Goal: Transaction & Acquisition: Download file/media

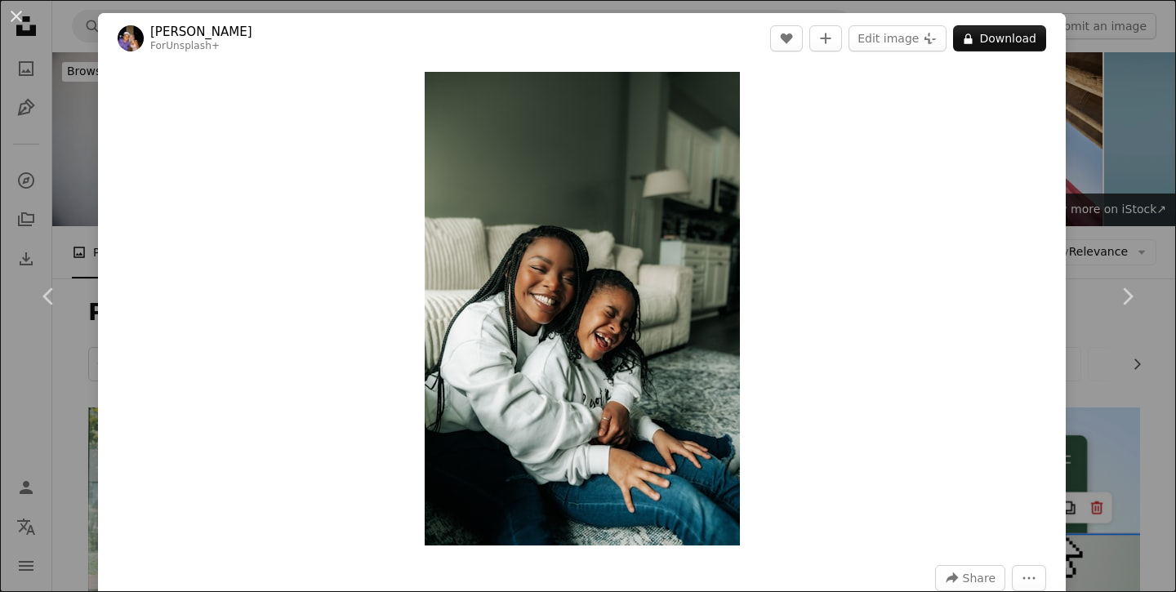
scroll to position [9599, 0]
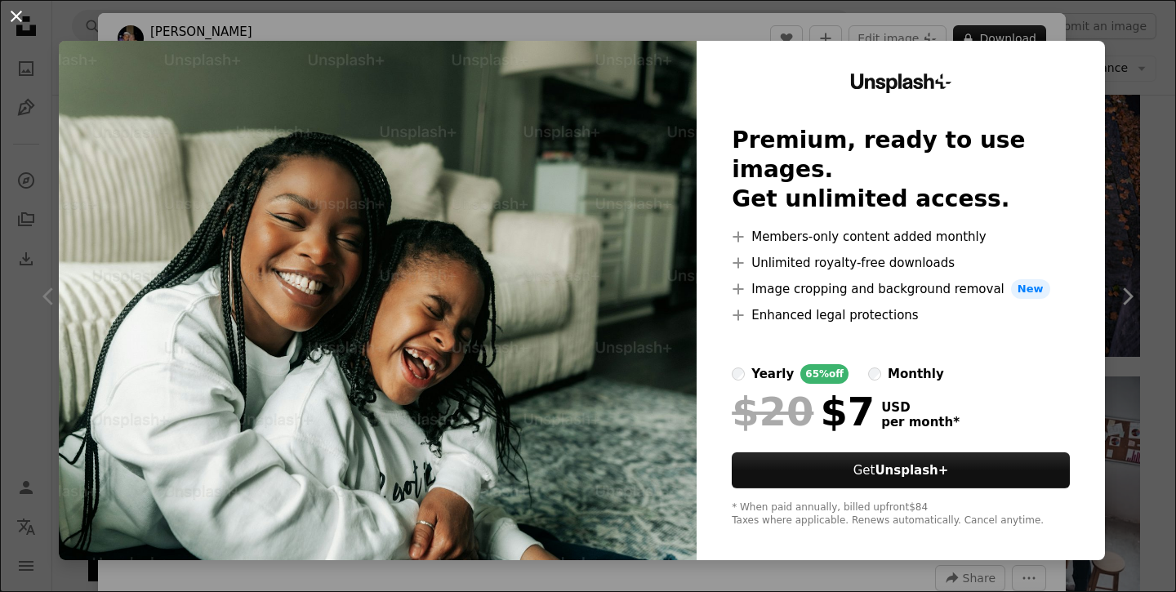
click at [14, 20] on button "An X shape" at bounding box center [17, 17] width 20 height 20
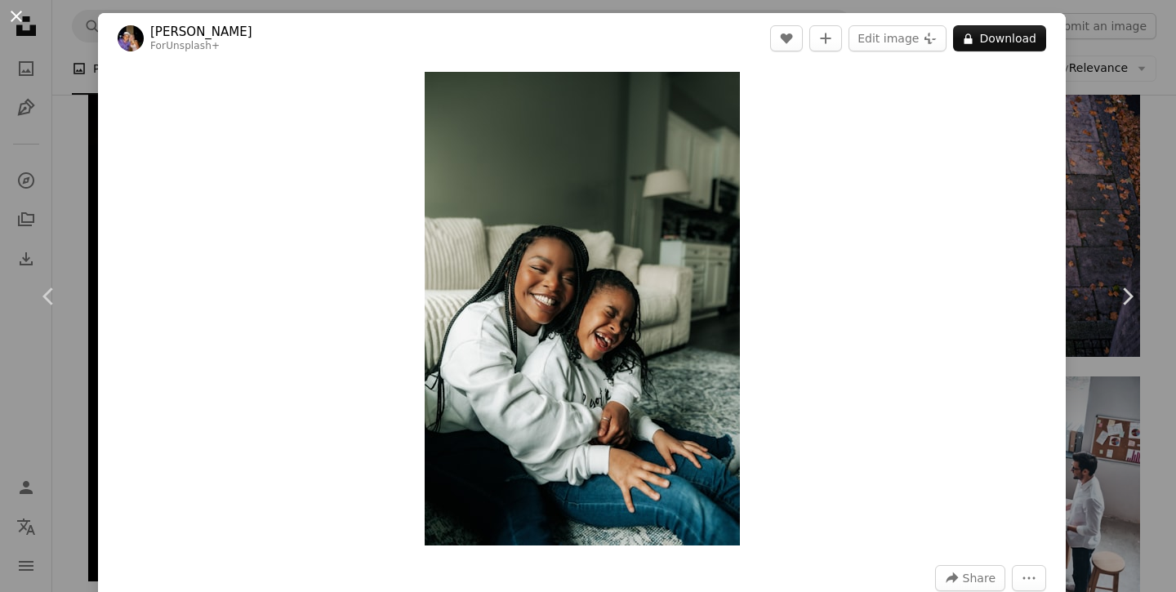
click at [11, 11] on button "An X shape" at bounding box center [17, 17] width 20 height 20
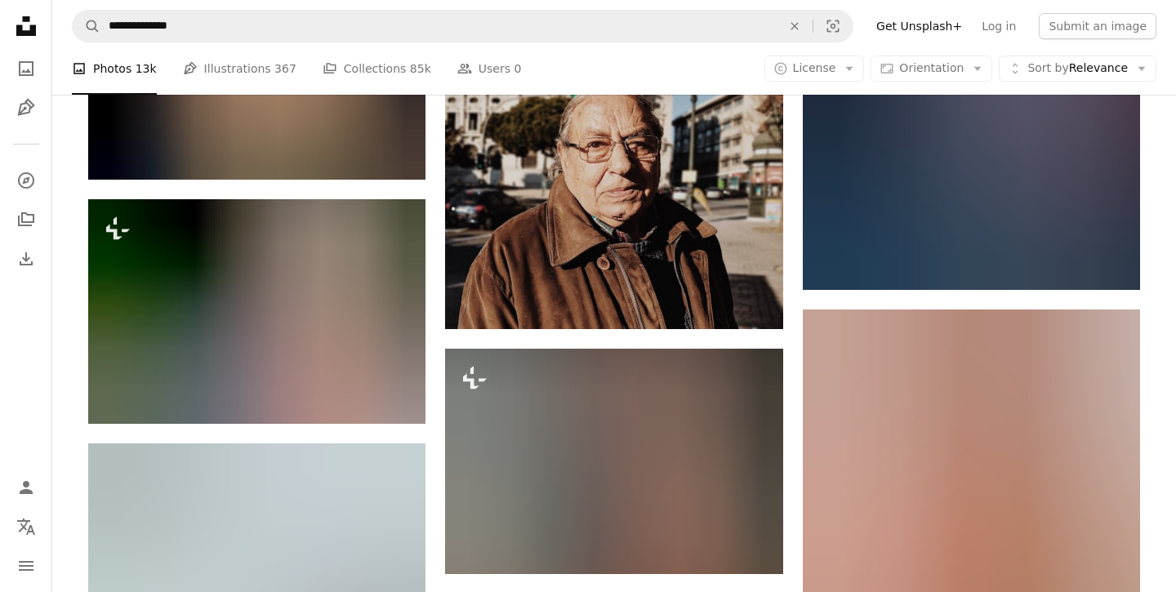
scroll to position [25760, 0]
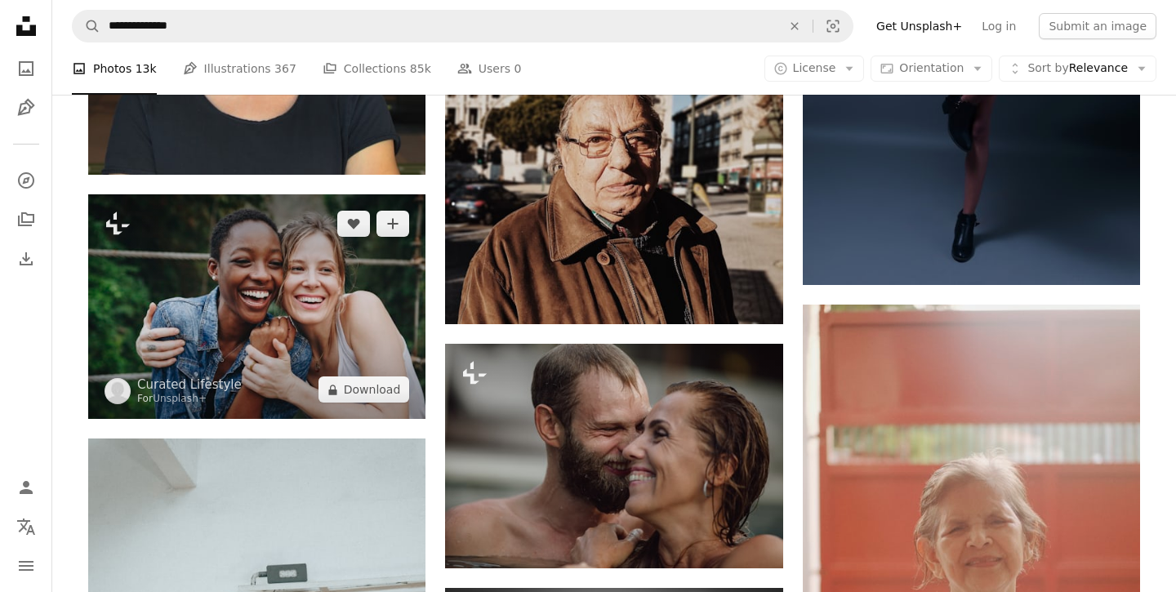
click at [346, 333] on img at bounding box center [256, 306] width 337 height 225
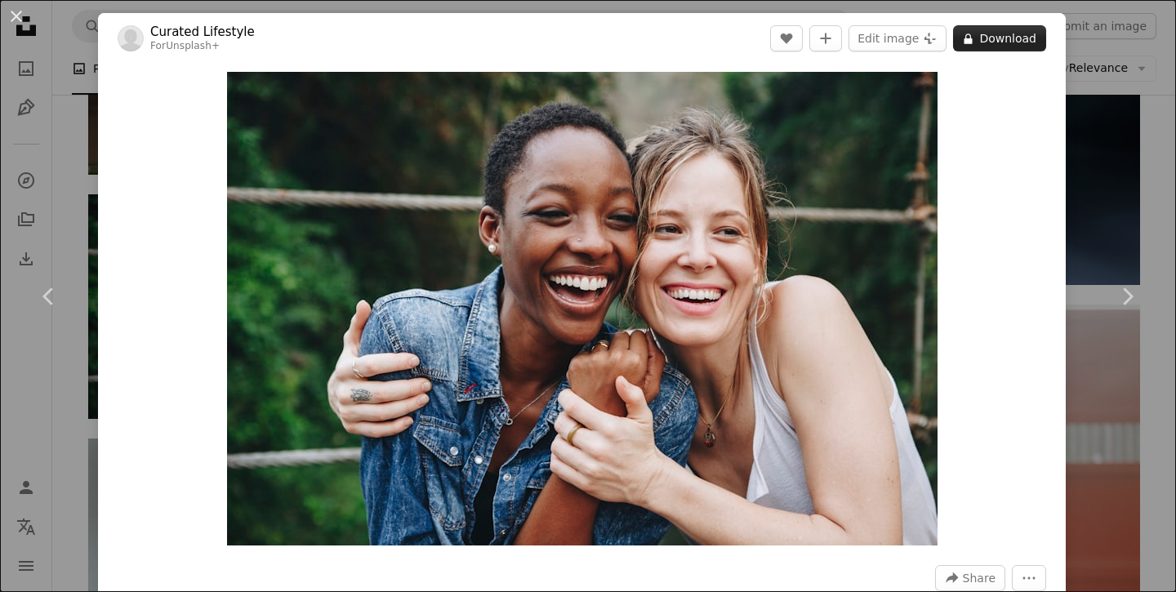
click at [1010, 45] on button "A lock Download" at bounding box center [999, 38] width 93 height 26
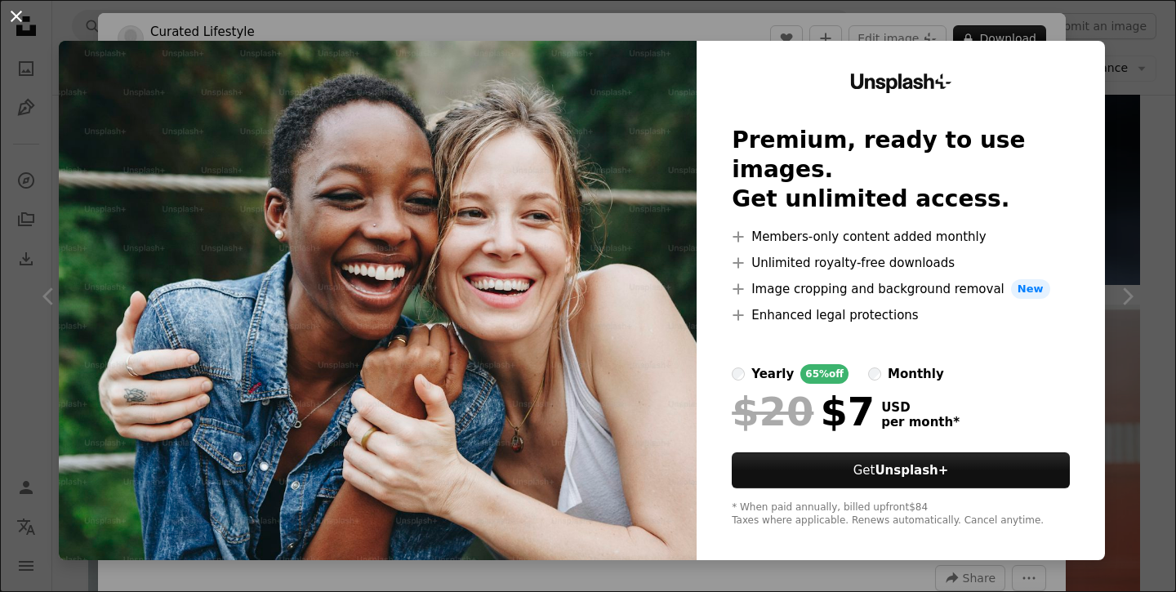
click at [20, 19] on button "An X shape" at bounding box center [17, 17] width 20 height 20
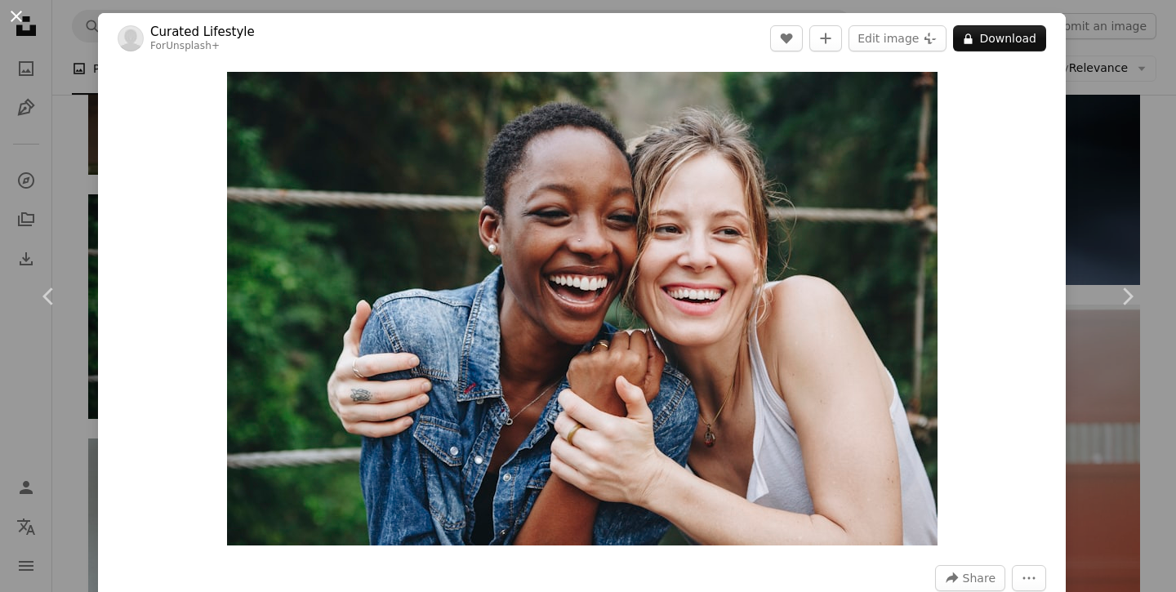
click at [18, 13] on button "An X shape" at bounding box center [17, 17] width 20 height 20
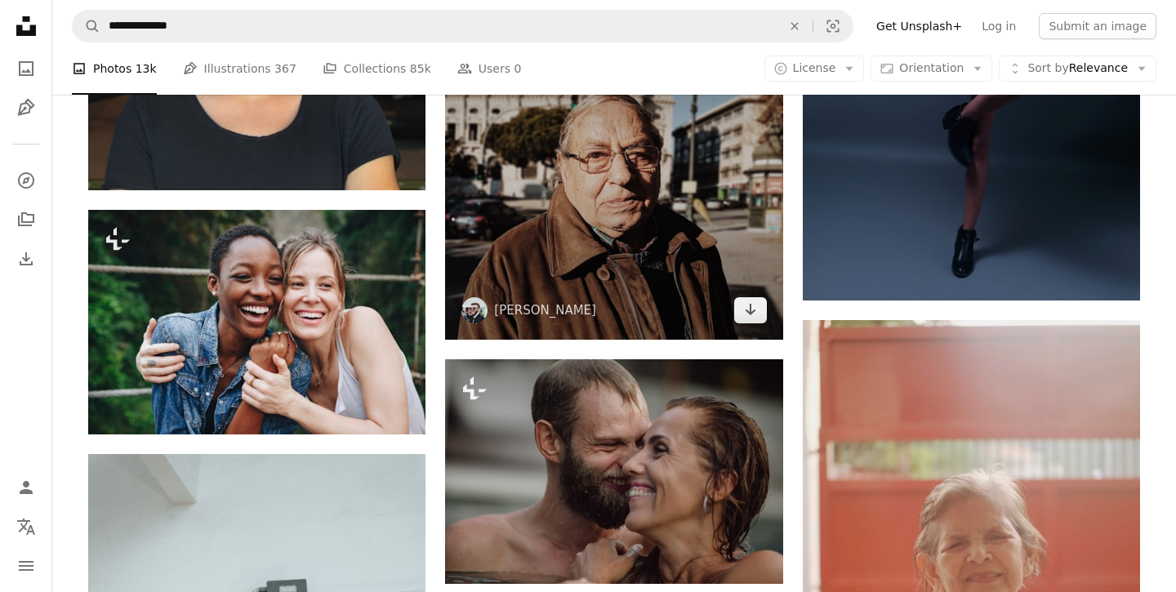
scroll to position [25744, 0]
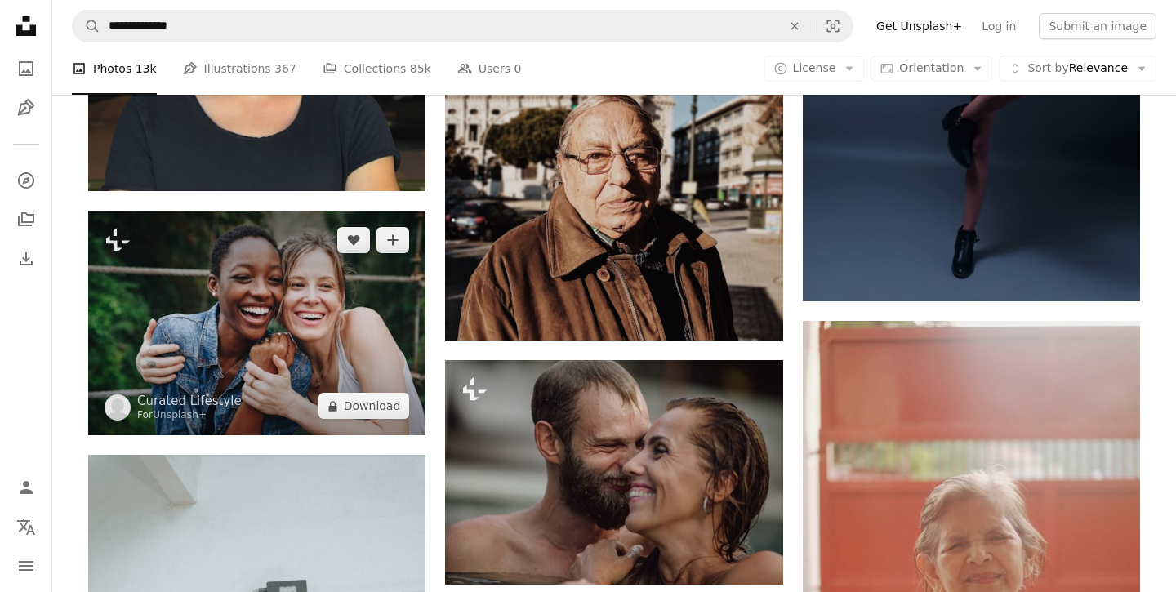
click at [370, 327] on img at bounding box center [256, 323] width 337 height 225
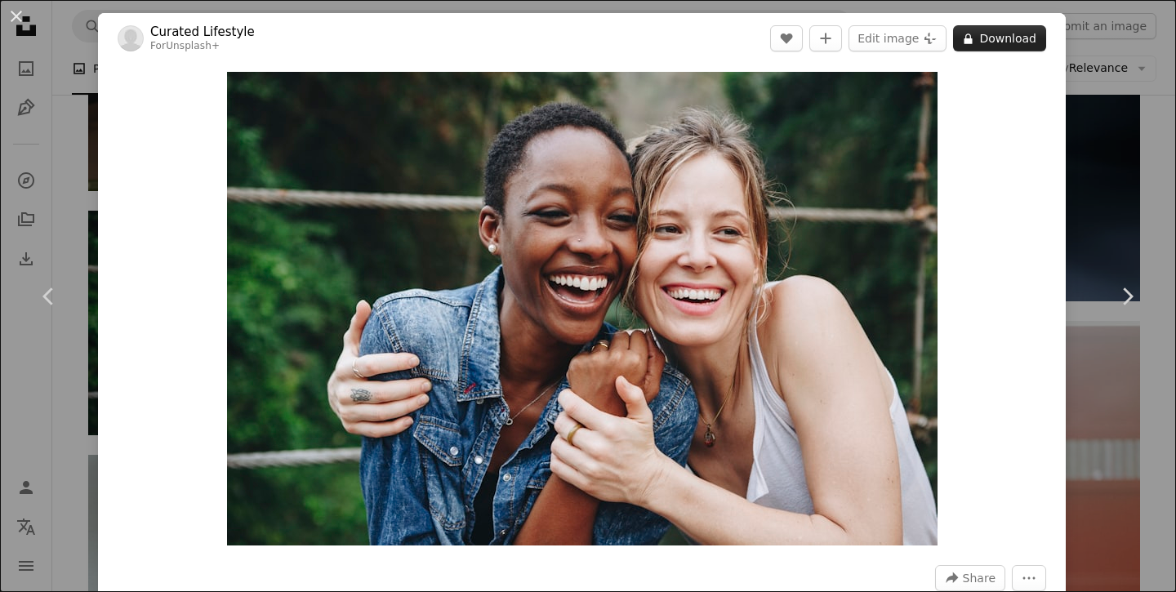
click at [999, 42] on button "A lock Download" at bounding box center [999, 38] width 93 height 26
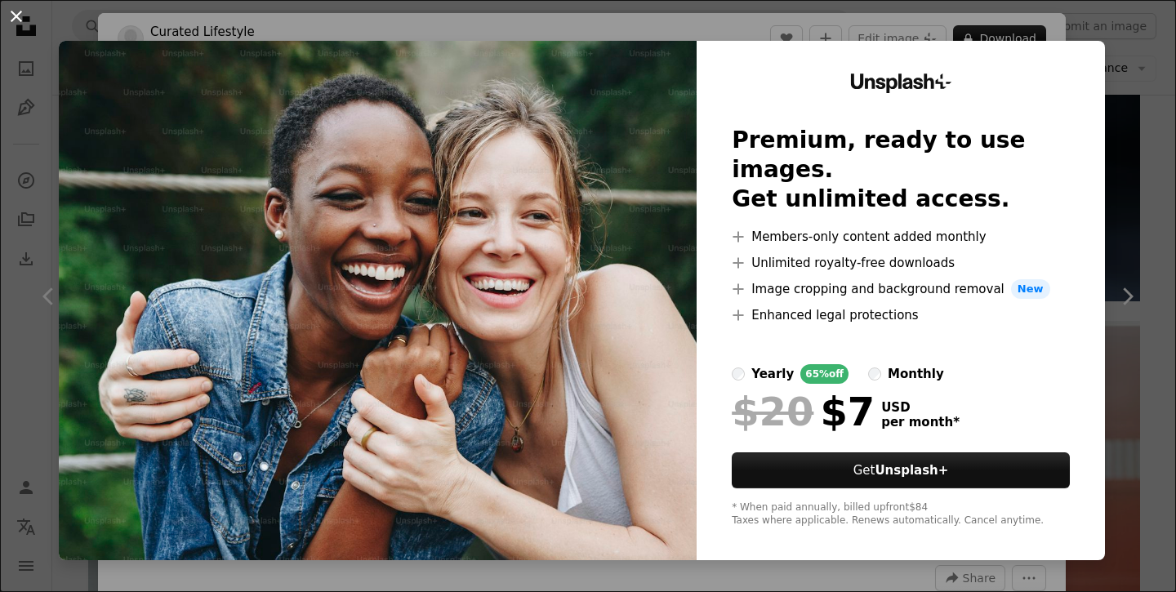
click at [20, 11] on button "An X shape" at bounding box center [17, 17] width 20 height 20
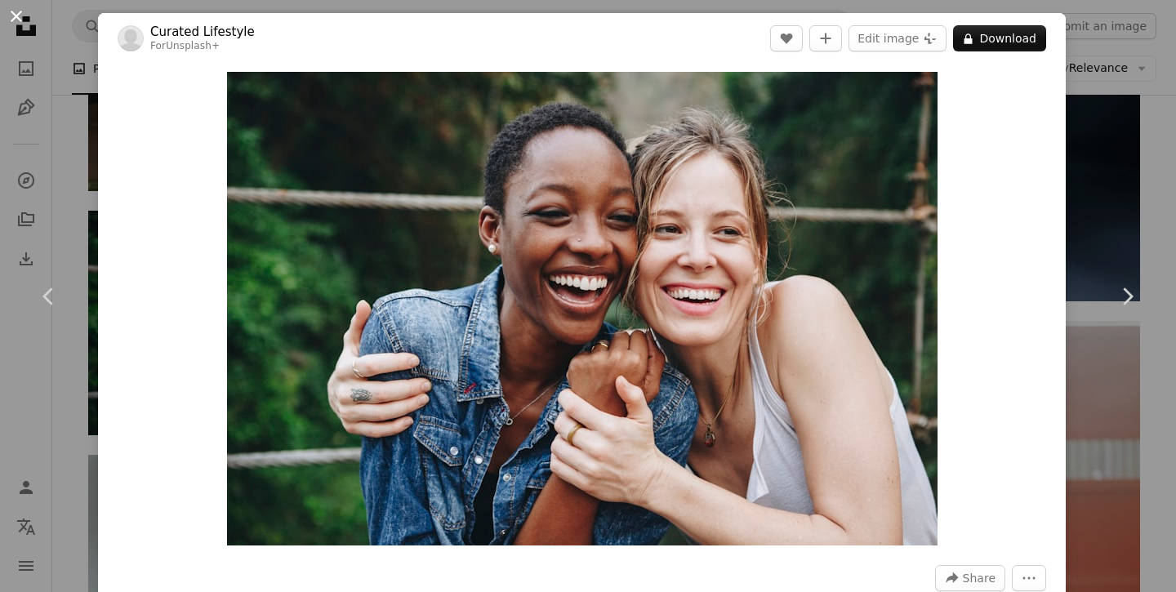
click at [26, 16] on button "An X shape" at bounding box center [17, 17] width 20 height 20
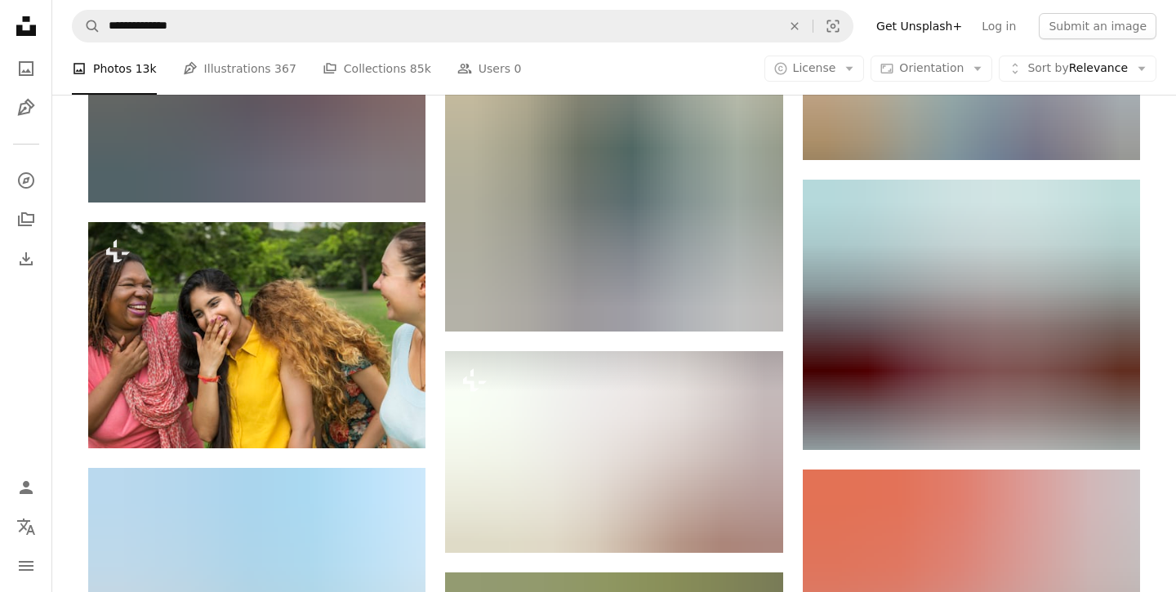
scroll to position [27158, 0]
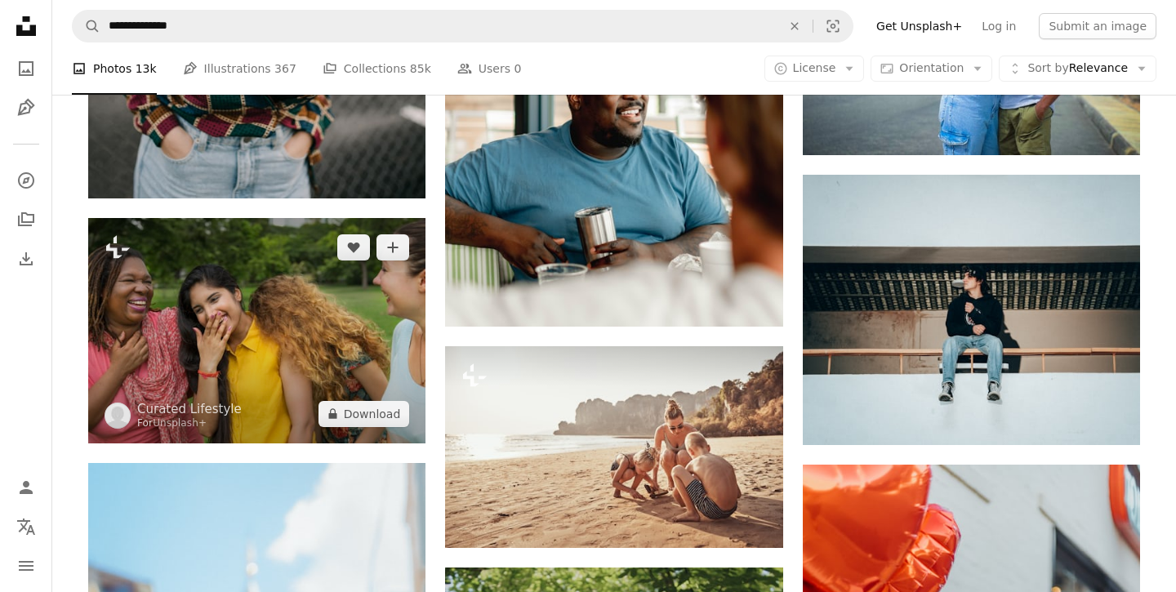
click at [339, 354] on img at bounding box center [256, 330] width 337 height 225
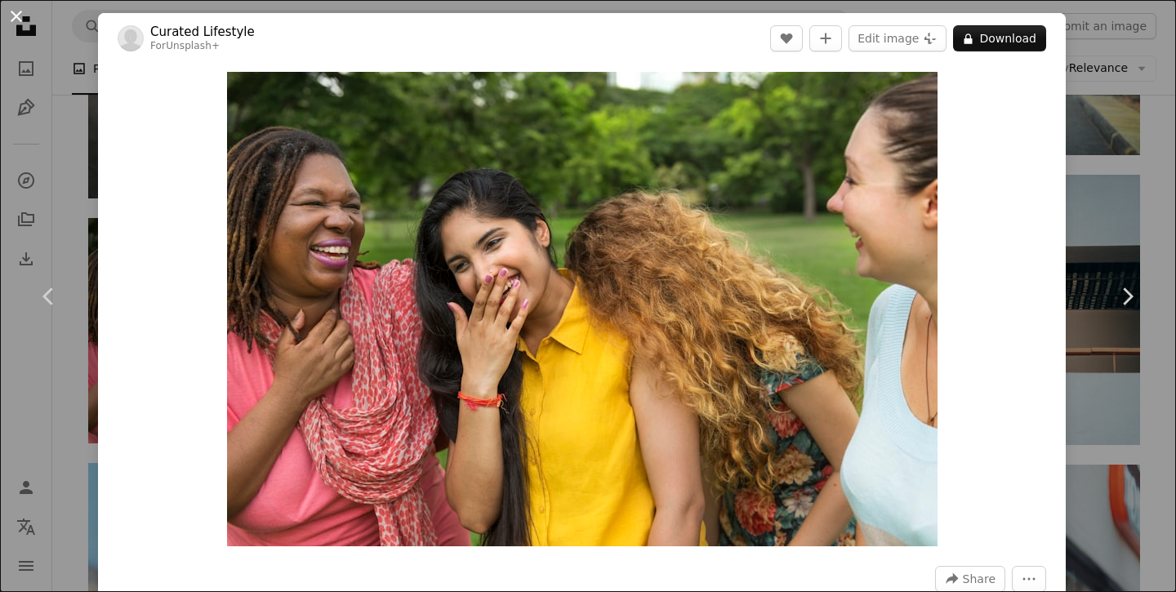
click at [16, 15] on button "An X shape" at bounding box center [17, 17] width 20 height 20
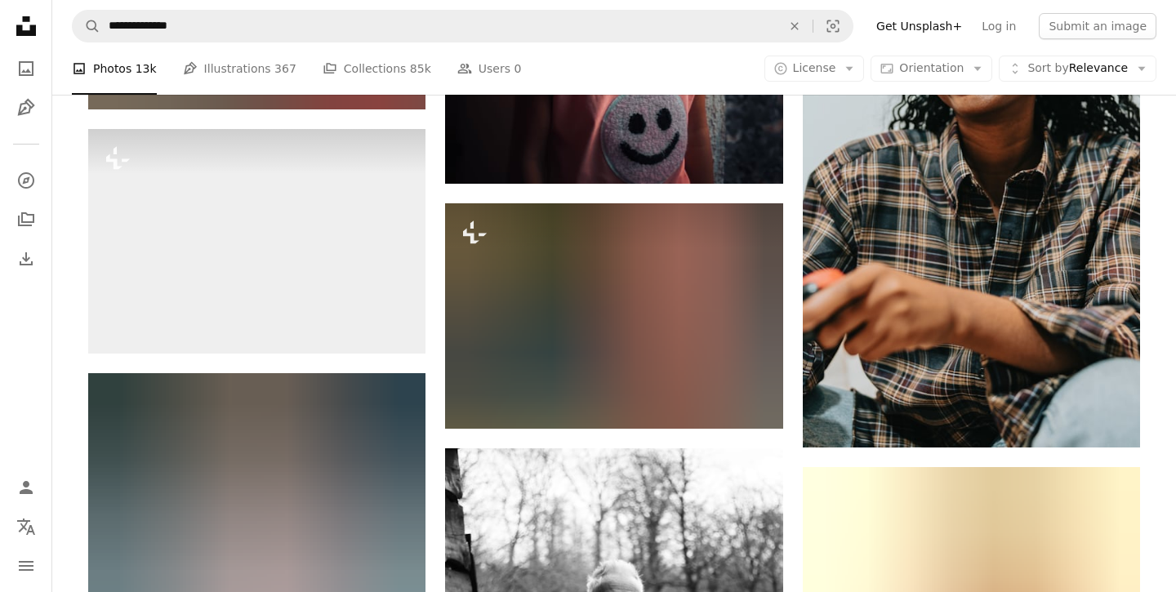
scroll to position [33341, 0]
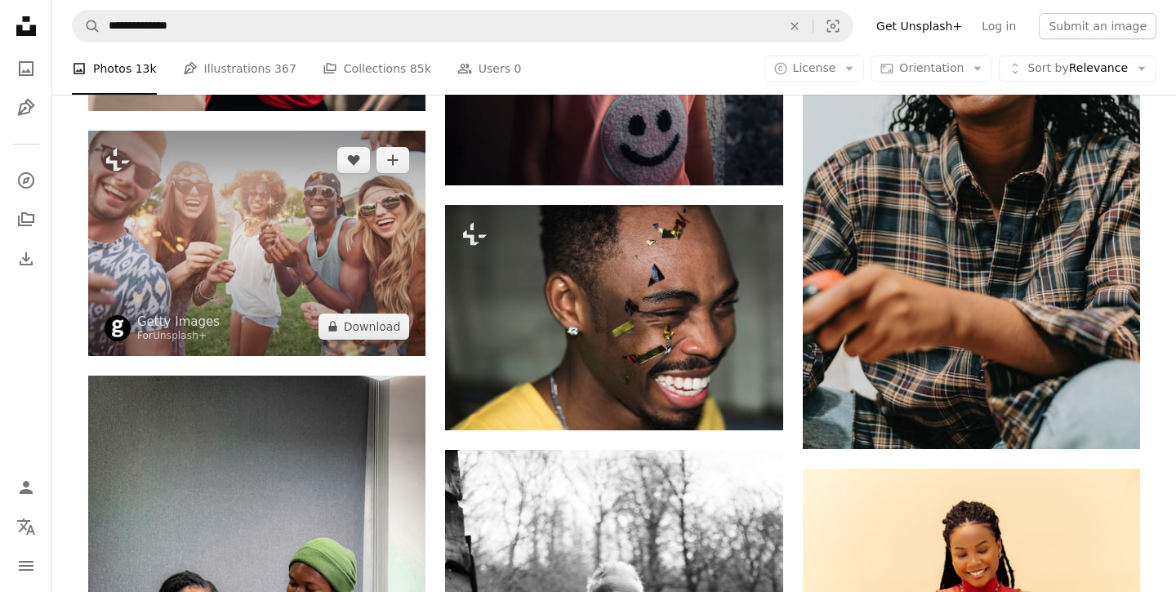
click at [300, 247] on img at bounding box center [256, 243] width 337 height 225
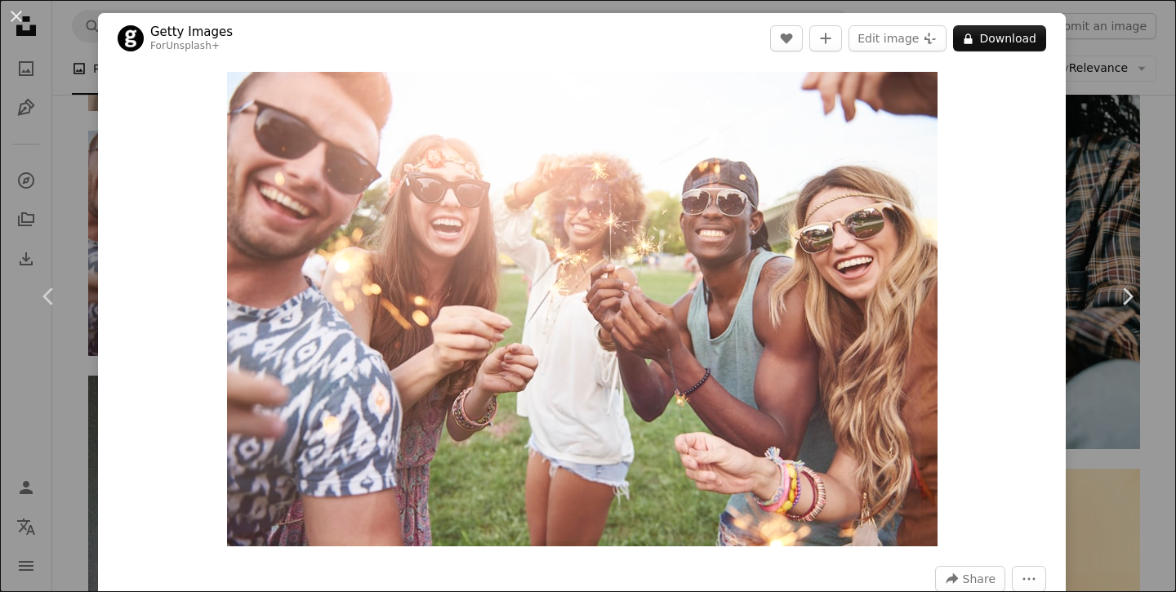
click at [11, 7] on button "An X shape" at bounding box center [17, 17] width 20 height 20
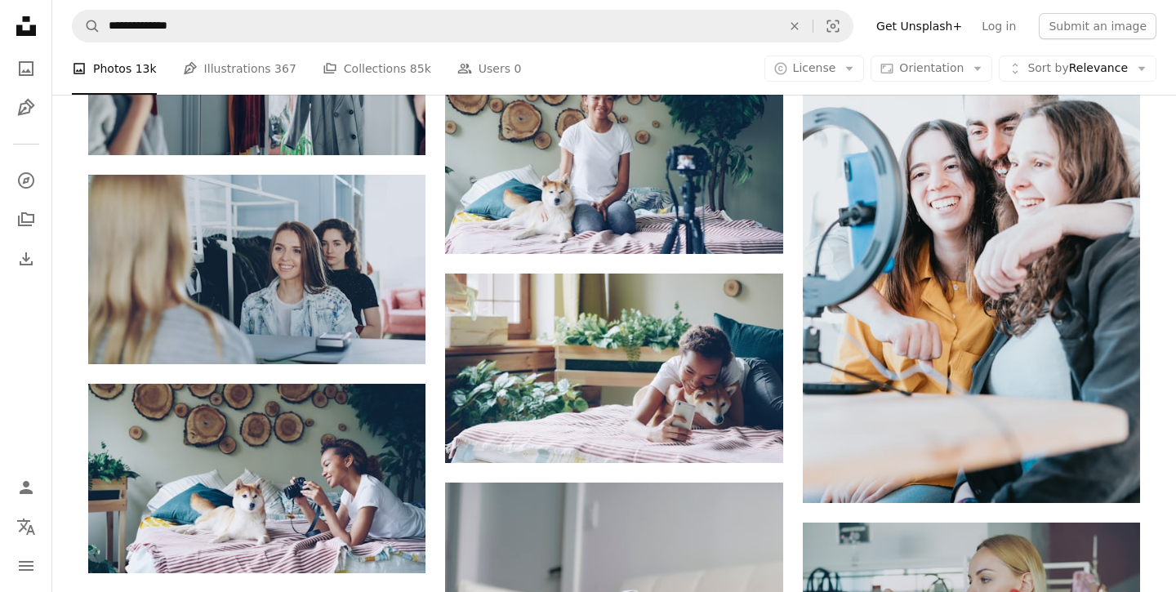
scroll to position [93937, 0]
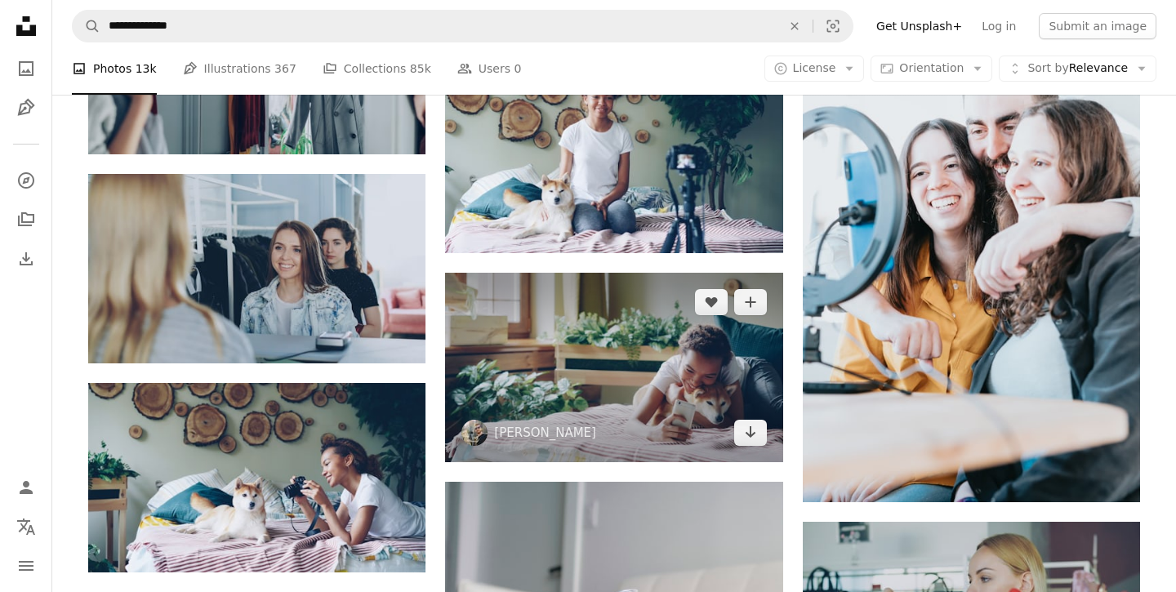
click at [718, 373] on img at bounding box center [613, 367] width 337 height 189
click at [647, 380] on img at bounding box center [613, 367] width 337 height 189
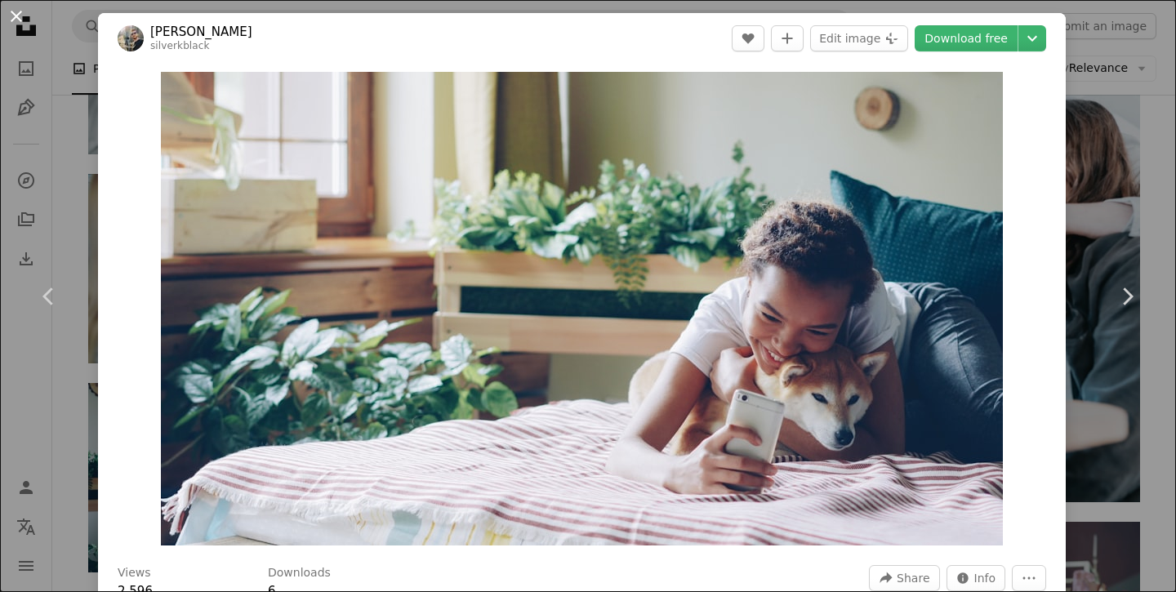
click at [18, 16] on button "An X shape" at bounding box center [17, 17] width 20 height 20
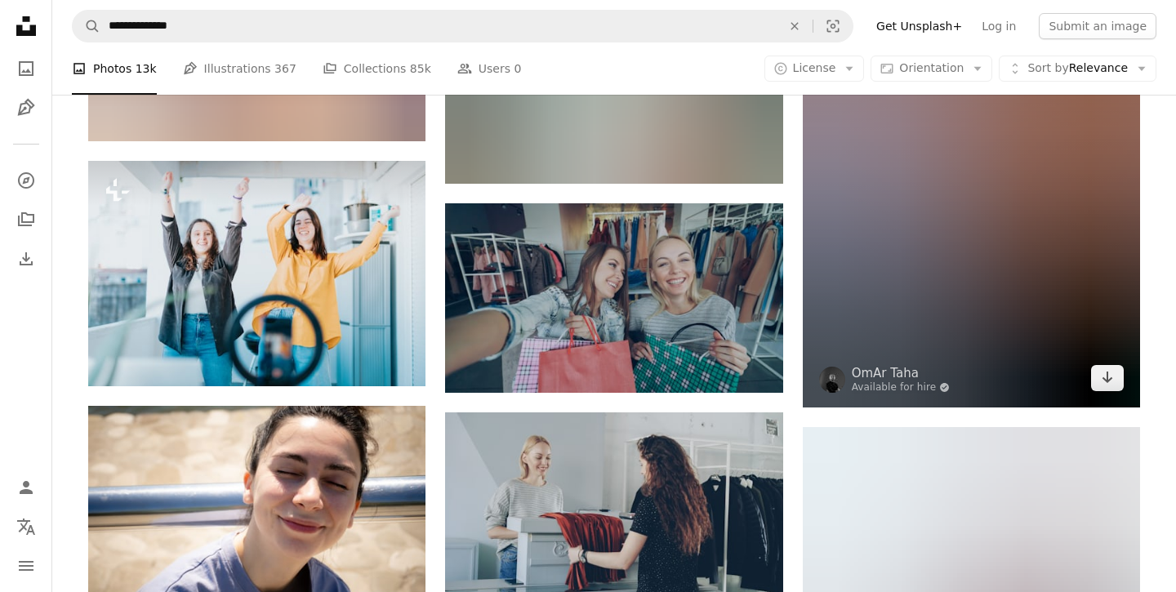
scroll to position [100456, 0]
